Goal: Check status: Check status

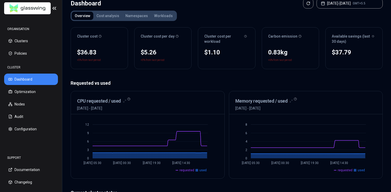
scroll to position [29, 0]
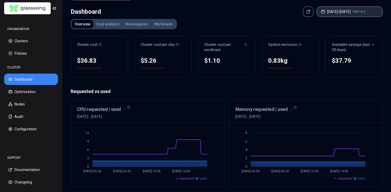
click at [347, 10] on button "[DATE] - [DATE] GMT+5.5" at bounding box center [349, 11] width 66 height 10
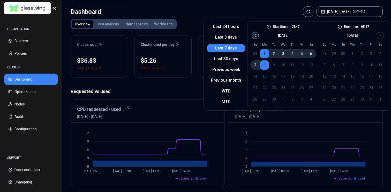
click at [254, 37] on icon "Go to previous month" at bounding box center [255, 35] width 4 height 4
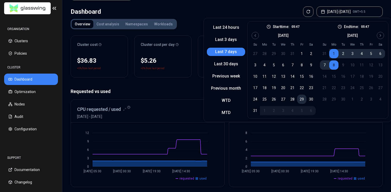
click at [299, 100] on button "29" at bounding box center [301, 98] width 9 height 9
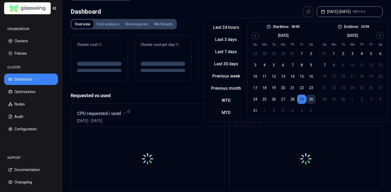
click at [312, 100] on button "30" at bounding box center [310, 98] width 9 height 9
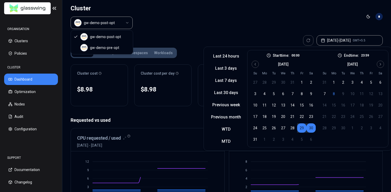
click at [119, 25] on html "ORGANISATION Clusters Policies CLUSTER Dashboard Optimization Nodes Audit Confi…" at bounding box center [195, 96] width 391 height 192
